Goal: Transaction & Acquisition: Purchase product/service

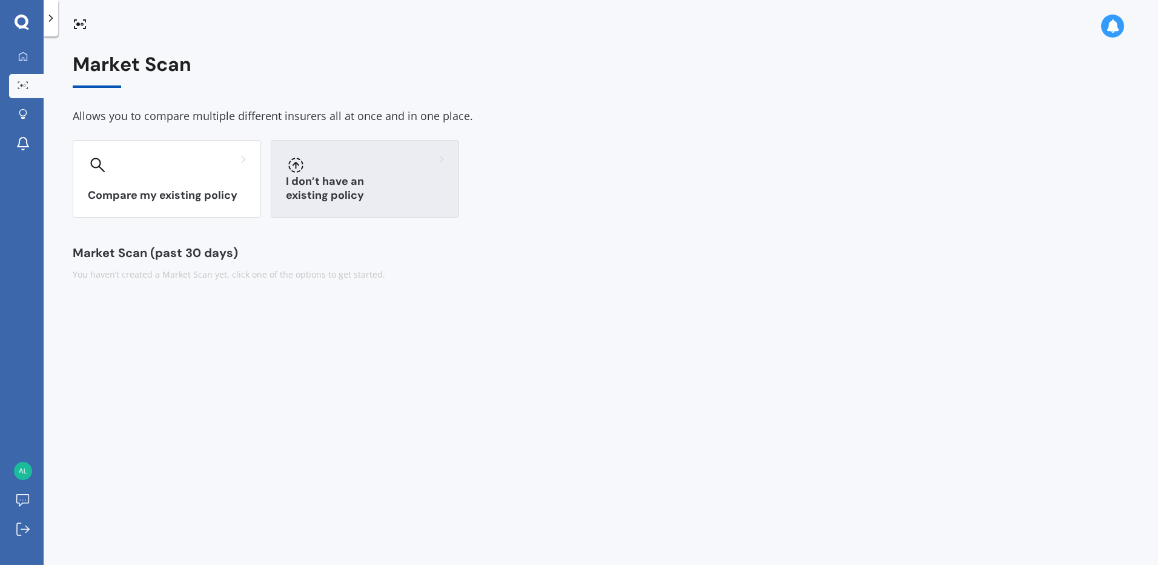
click at [339, 190] on h3 "I don’t have an existing policy" at bounding box center [365, 188] width 158 height 28
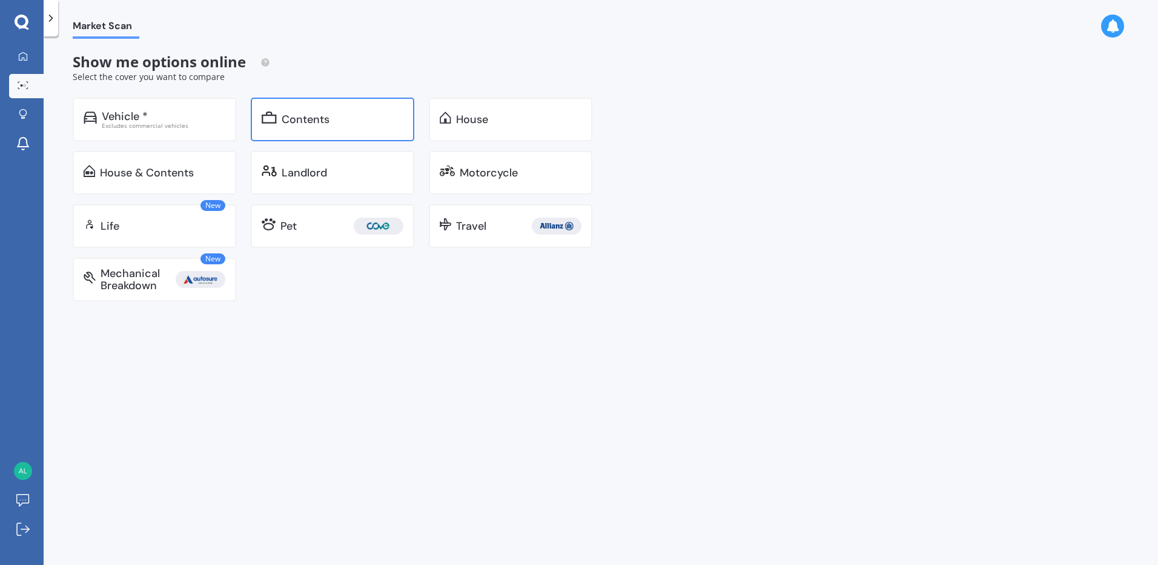
click at [314, 122] on div "Contents" at bounding box center [306, 119] width 48 height 12
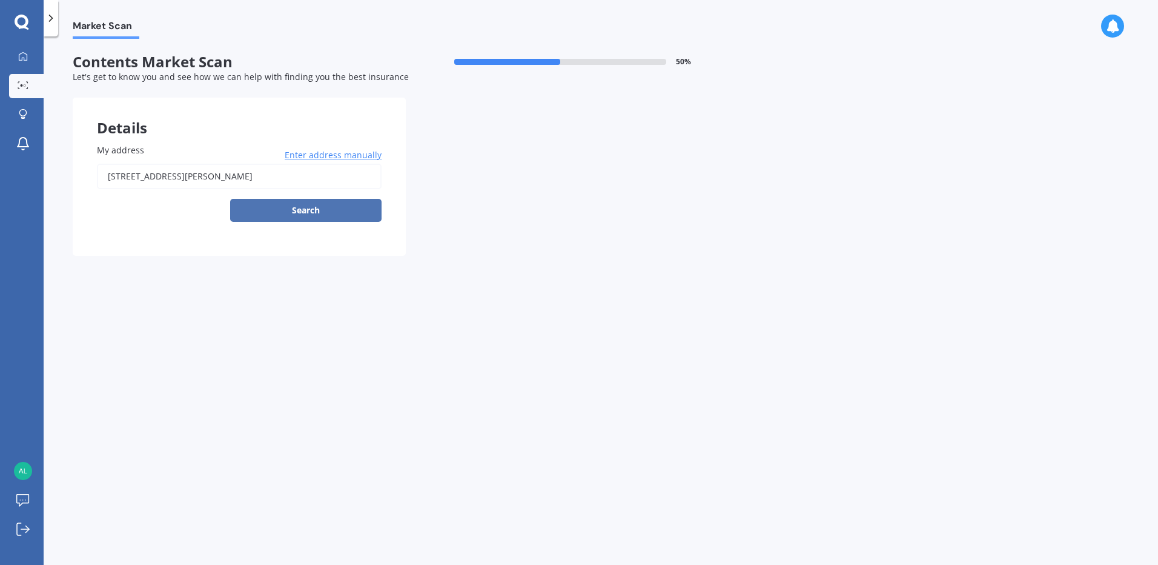
click at [308, 207] on button "Search" at bounding box center [305, 210] width 151 height 23
click at [303, 265] on form "Contents Market Scan 50 % Let's get to know you and see how we can help with fi…" at bounding box center [406, 159] width 666 height 212
click at [253, 205] on div "[STREET_ADDRESS][PERSON_NAME] Enter address manually Search" at bounding box center [239, 193] width 285 height 58
click at [359, 153] on span "Enter address manually" at bounding box center [333, 155] width 97 height 12
